Goal: Information Seeking & Learning: Learn about a topic

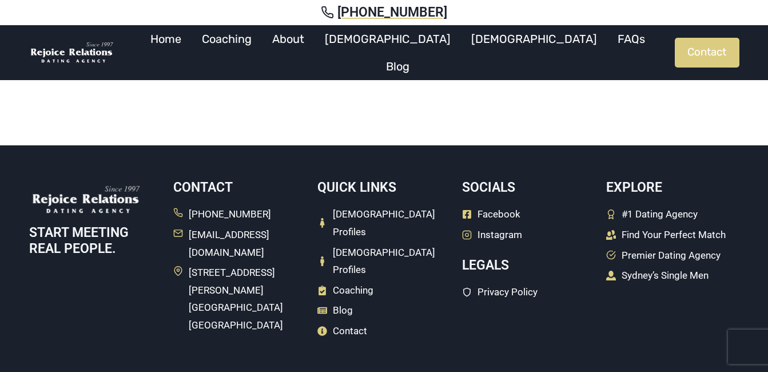
scroll to position [503, 0]
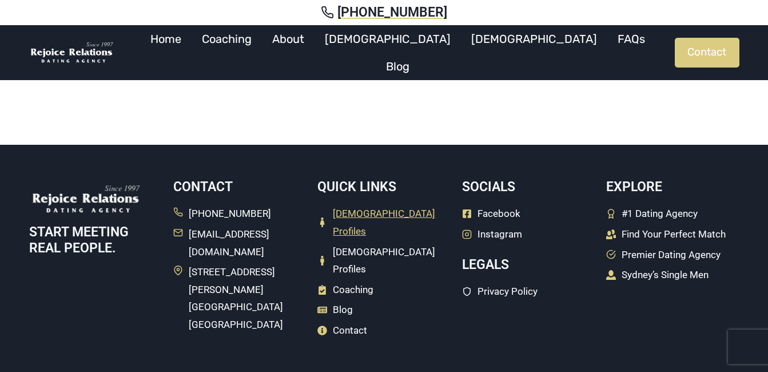
click at [389, 211] on span "[DEMOGRAPHIC_DATA] Profiles" at bounding box center [391, 222] width 117 height 35
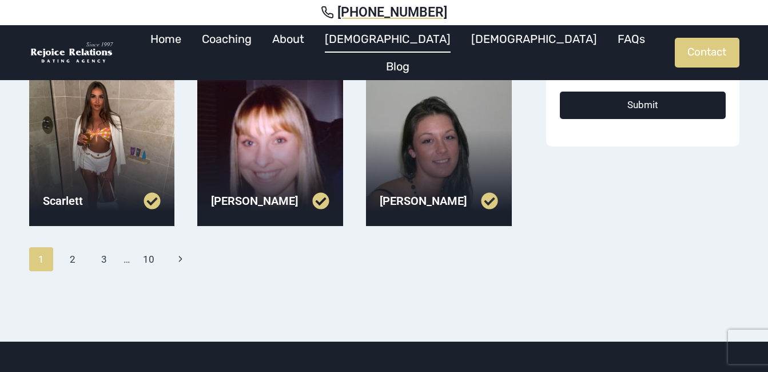
scroll to position [435, 0]
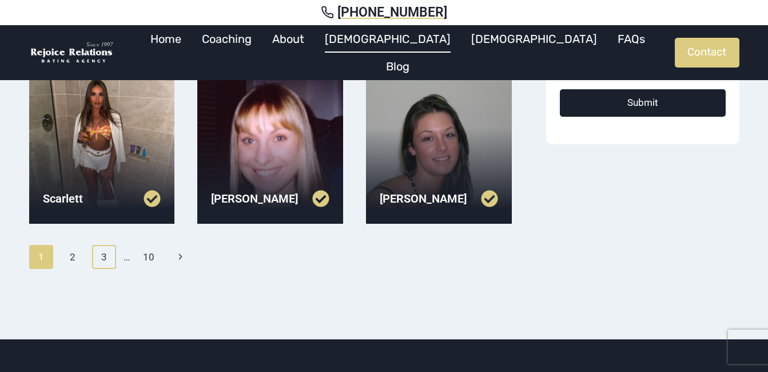
click at [104, 257] on link "3" at bounding box center [104, 257] width 25 height 24
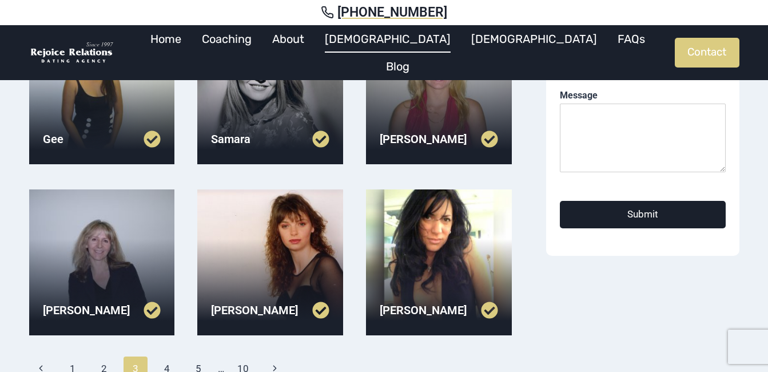
scroll to position [320, 0]
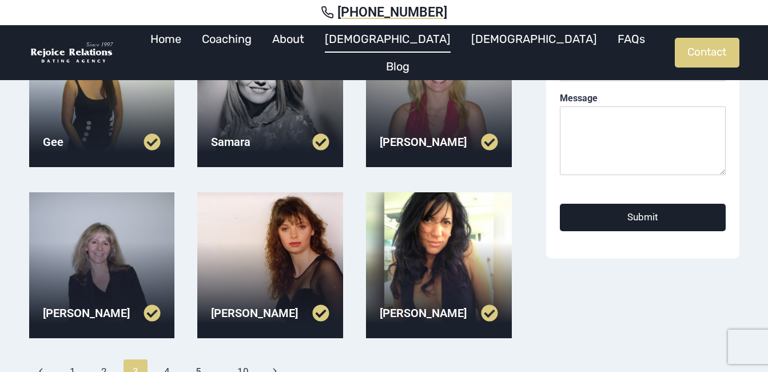
click at [89, 132] on div "Gee" at bounding box center [102, 142] width 146 height 45
click at [52, 144] on link at bounding box center [72, 141] width 59 height 17
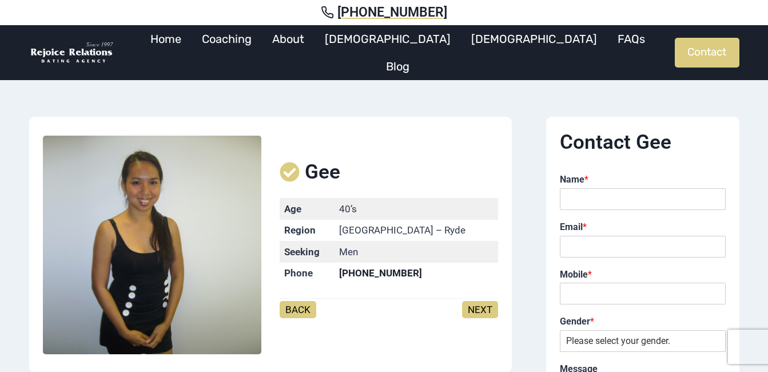
click at [334, 238] on td "Region" at bounding box center [307, 230] width 54 height 21
click at [141, 226] on img at bounding box center [152, 245] width 218 height 218
click at [315, 45] on link "About" at bounding box center [288, 38] width 53 height 27
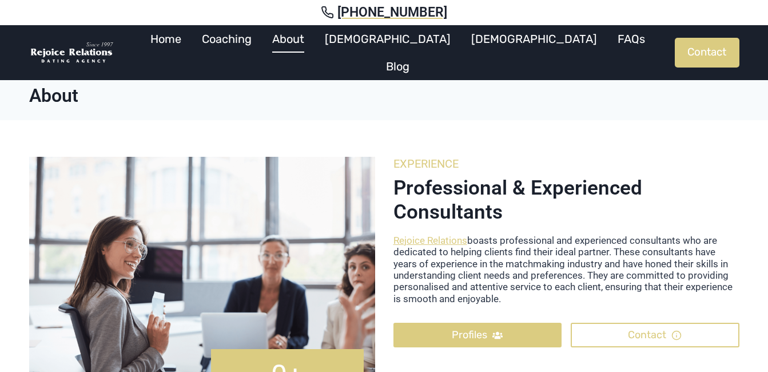
click at [376, 236] on div "27+ 0+ Years Experience Experience professional & experienced consultants Rejoi…" at bounding box center [384, 284] width 738 height 329
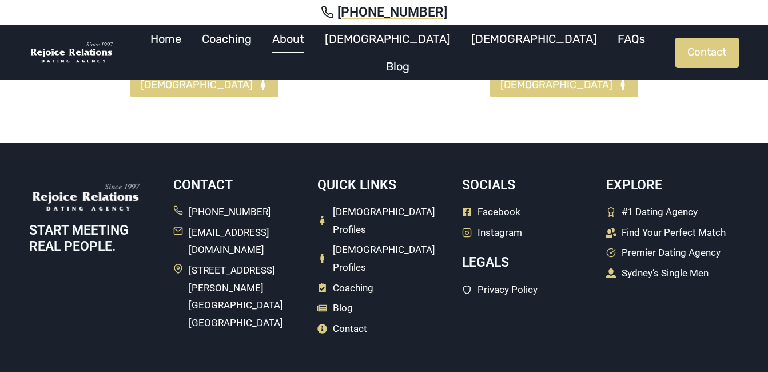
scroll to position [1533, 0]
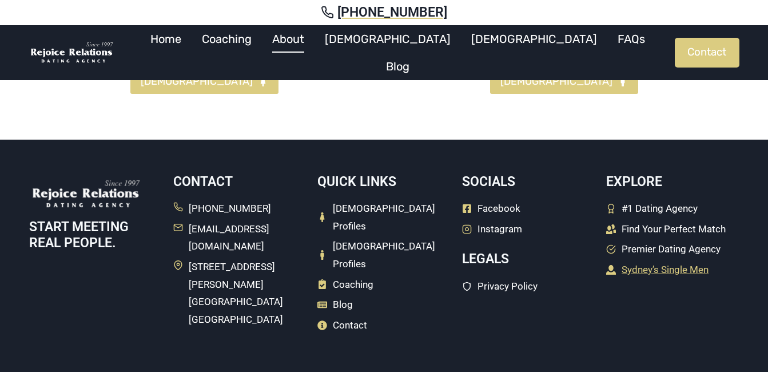
click at [649, 261] on span "Sydney’s Single Men" at bounding box center [665, 270] width 87 height 18
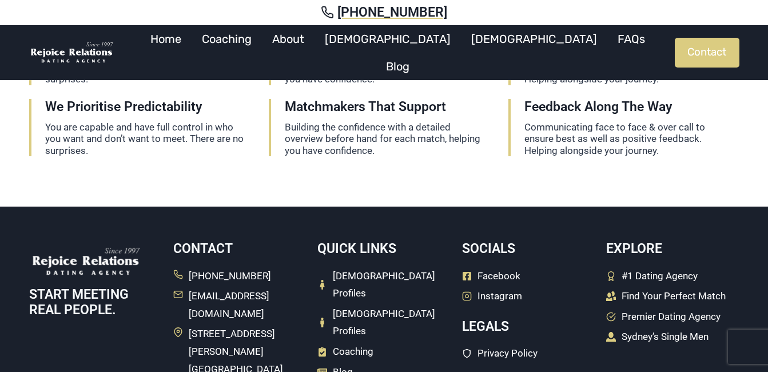
scroll to position [1188, 0]
